Goal: Task Accomplishment & Management: Use online tool/utility

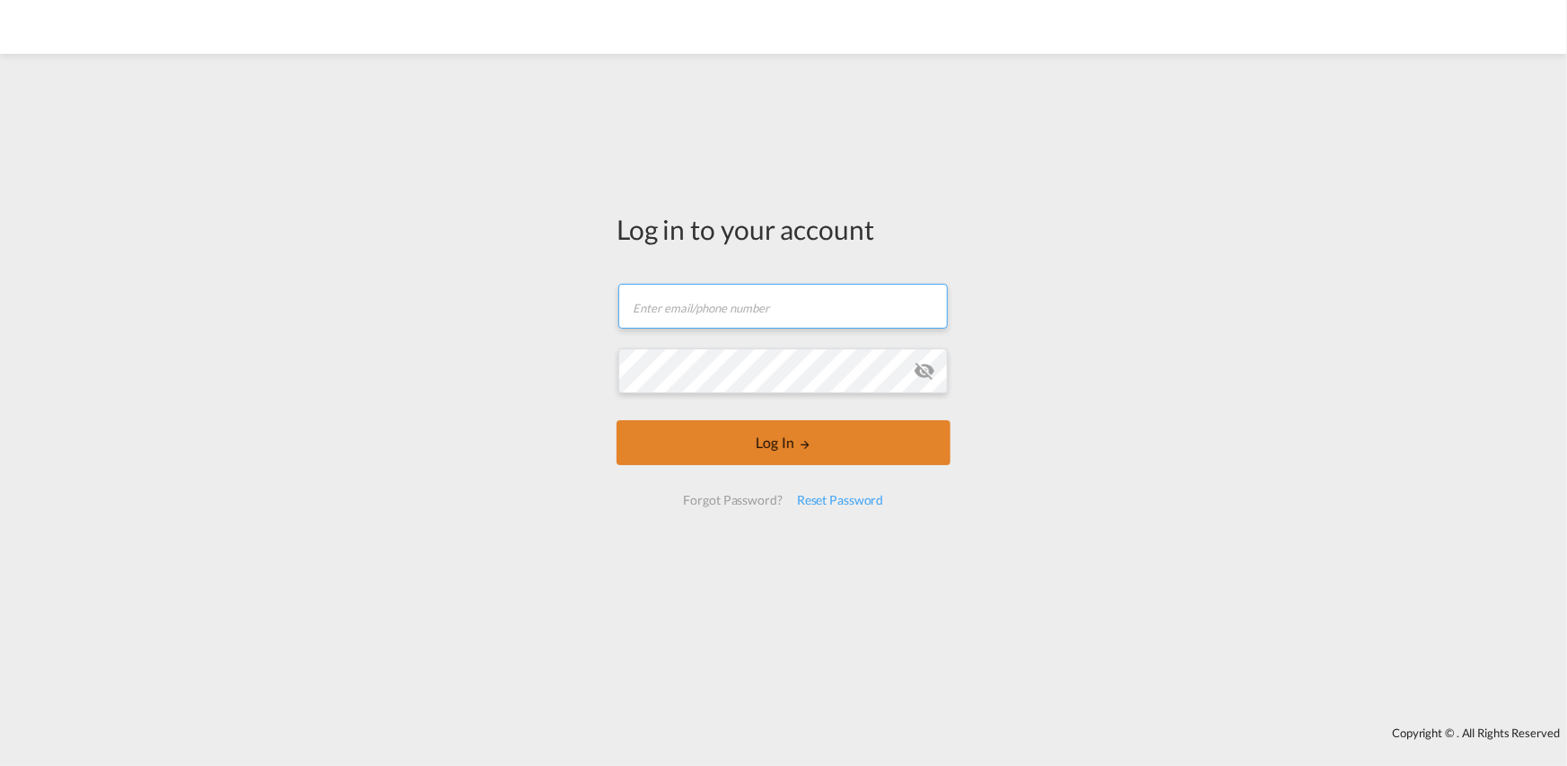
type input "[PERSON_NAME][EMAIL_ADDRESS][PERSON_NAME][DOMAIN_NAME]"
click at [754, 452] on button "Log In" at bounding box center [784, 442] width 334 height 45
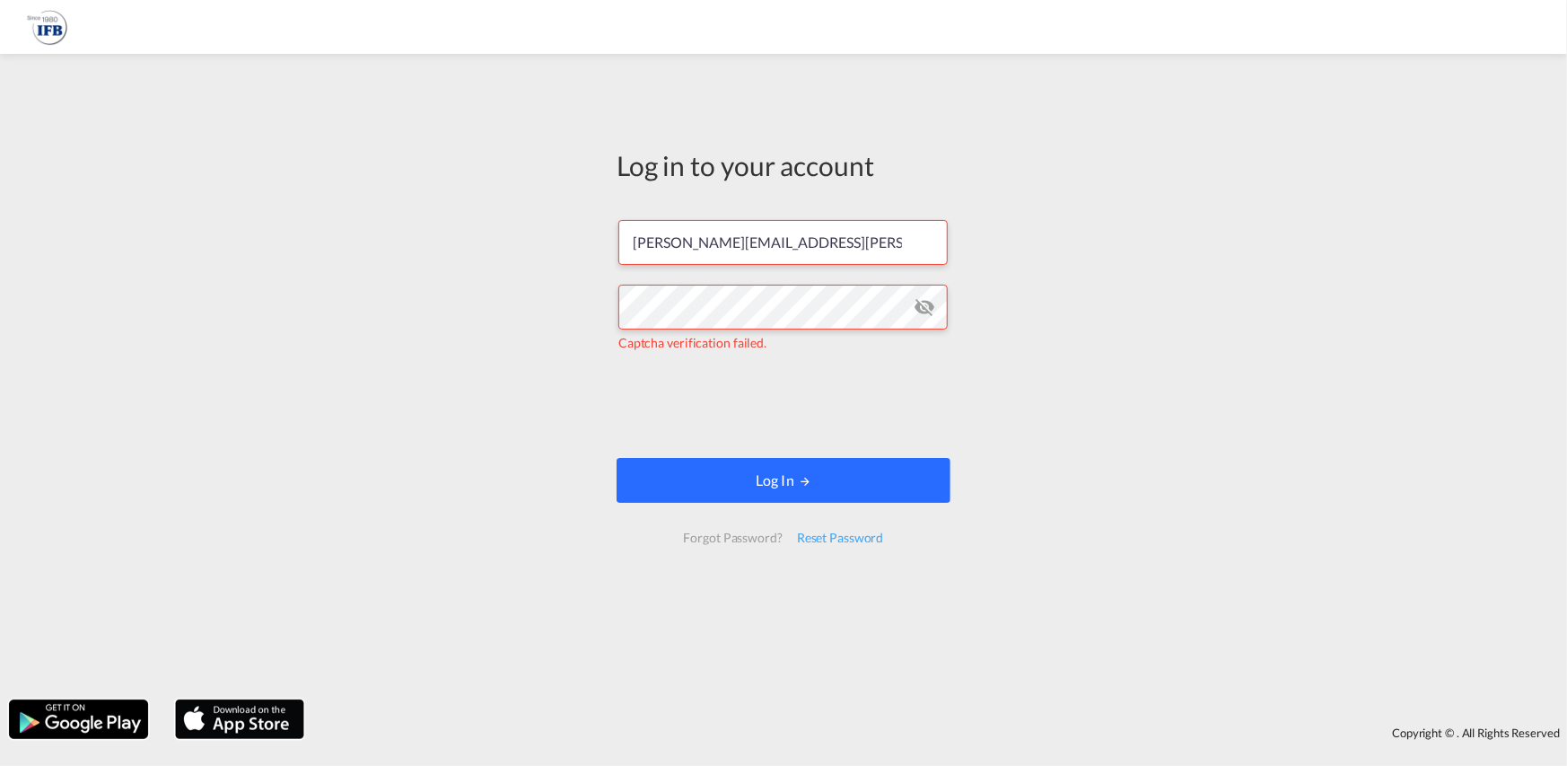
click at [812, 487] on button "Log In" at bounding box center [784, 480] width 334 height 45
